Goal: Find specific page/section: Find specific page/section

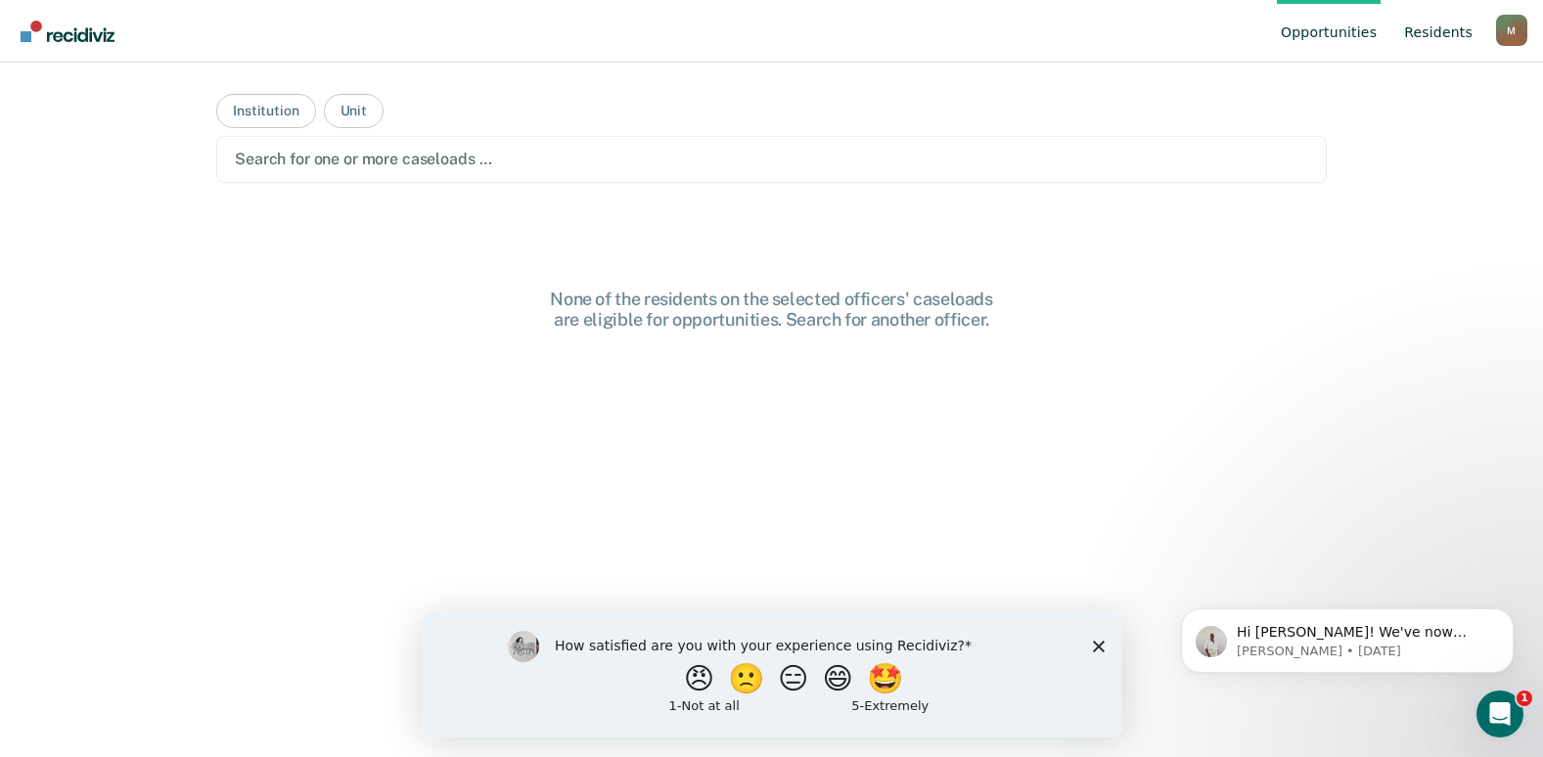
click at [1440, 33] on link "Resident s" at bounding box center [1438, 31] width 76 height 63
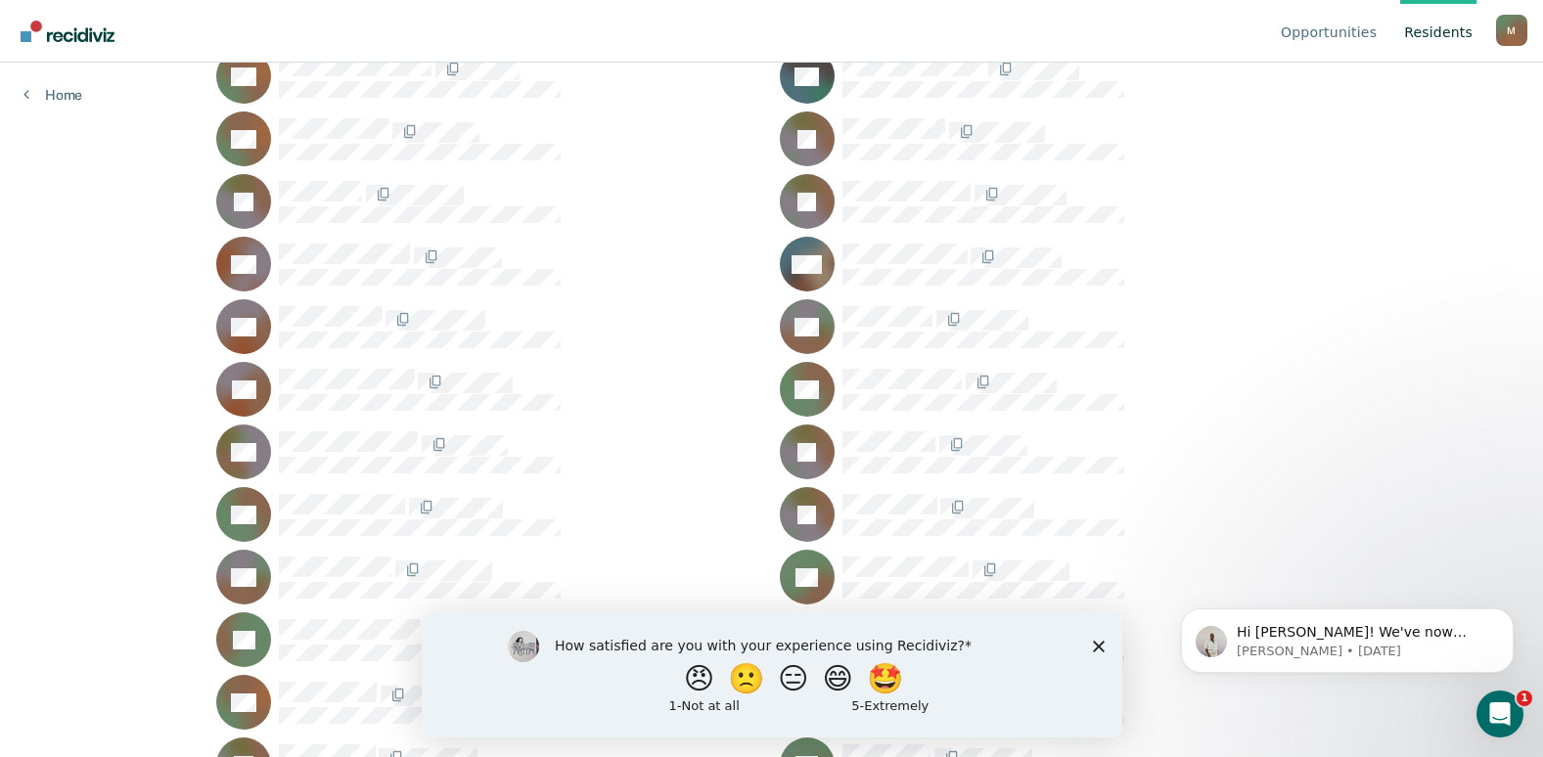
scroll to position [25078, 0]
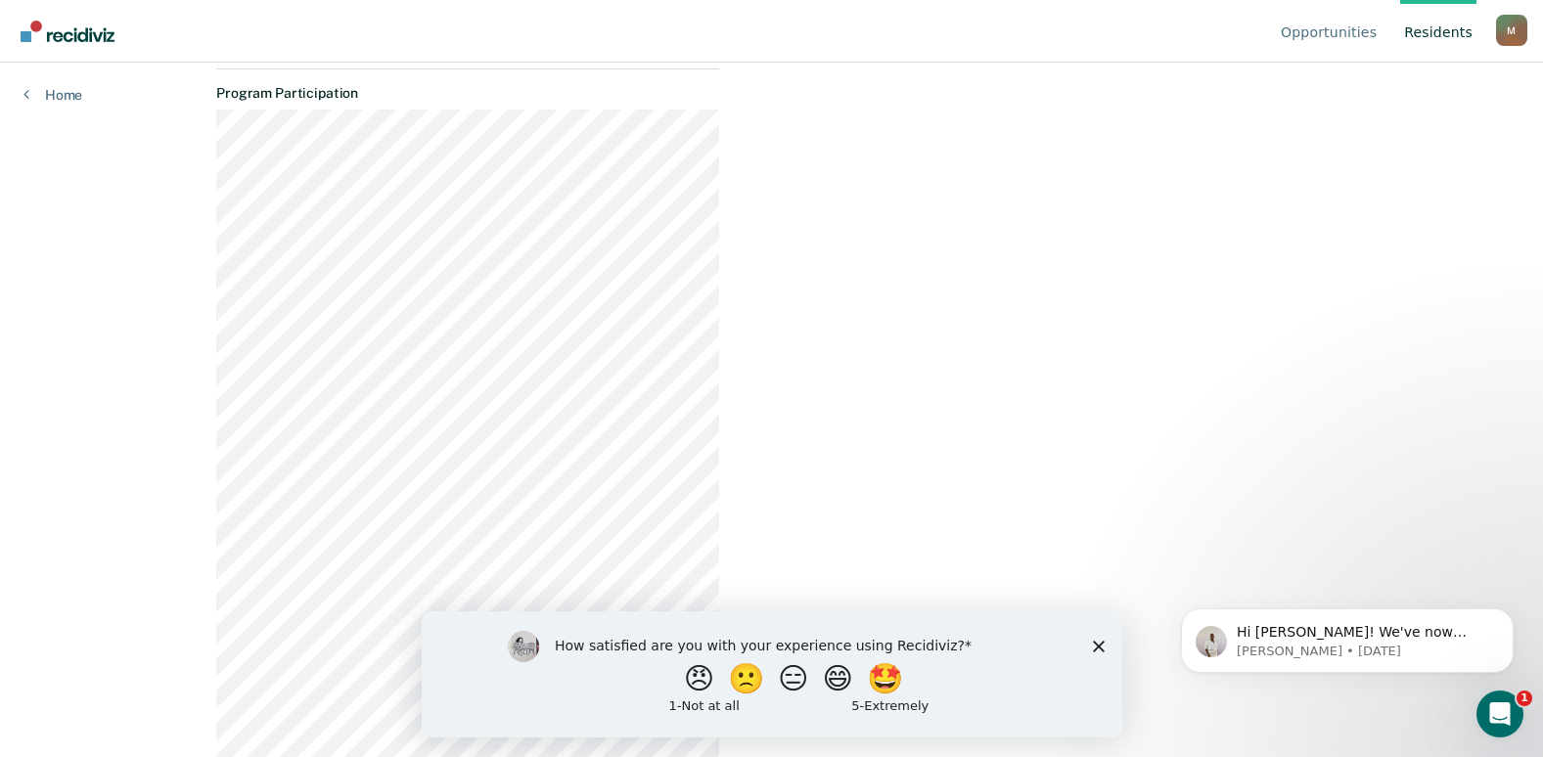
scroll to position [1347, 0]
